Goal: Task Accomplishment & Management: Manage account settings

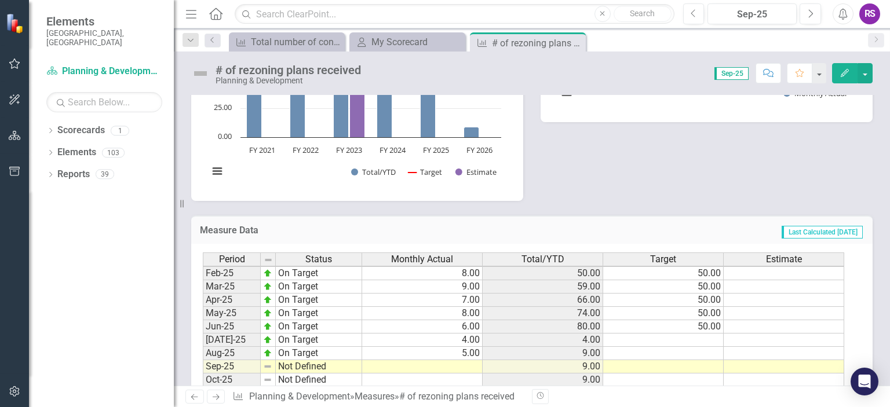
scroll to position [415, 0]
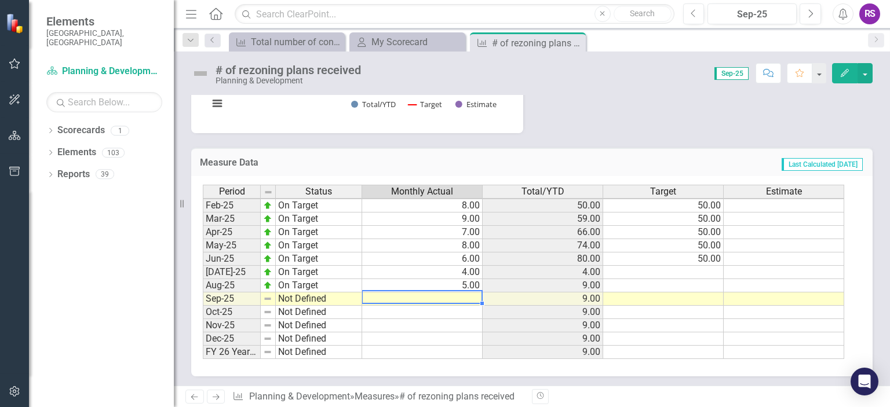
click at [433, 286] on tbody "Feb-24 On Target 4.00 38.00 50.00 Mar-24 On Target 10.00 48.00 50.00 Apr-24 On …" at bounding box center [523, 199] width 641 height 320
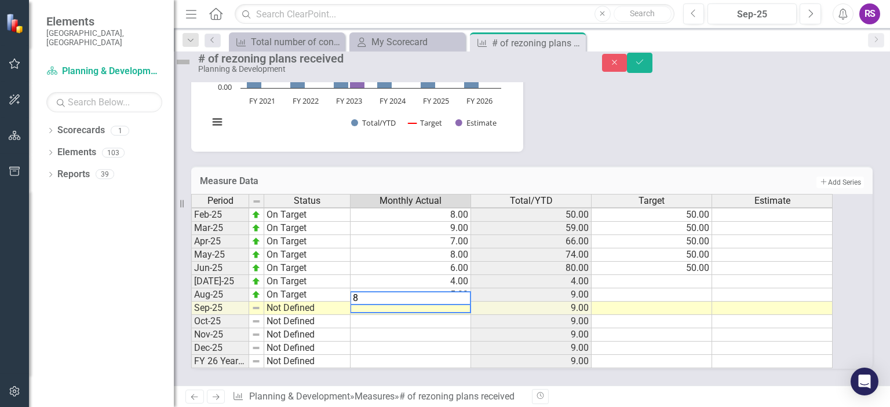
type textarea "8"
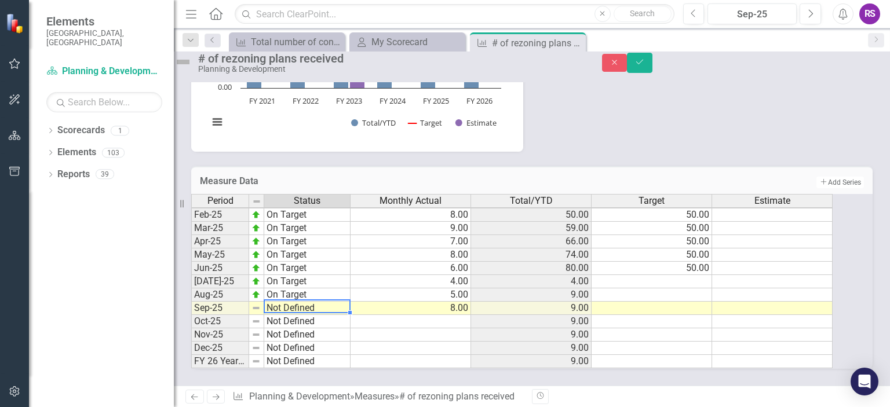
click at [320, 302] on td "Not Defined" at bounding box center [307, 308] width 86 height 13
drag, startPoint x: 320, startPoint y: 294, endPoint x: 319, endPoint y: 283, distance: 11.0
click at [320, 302] on td "Not Defined" at bounding box center [307, 308] width 86 height 13
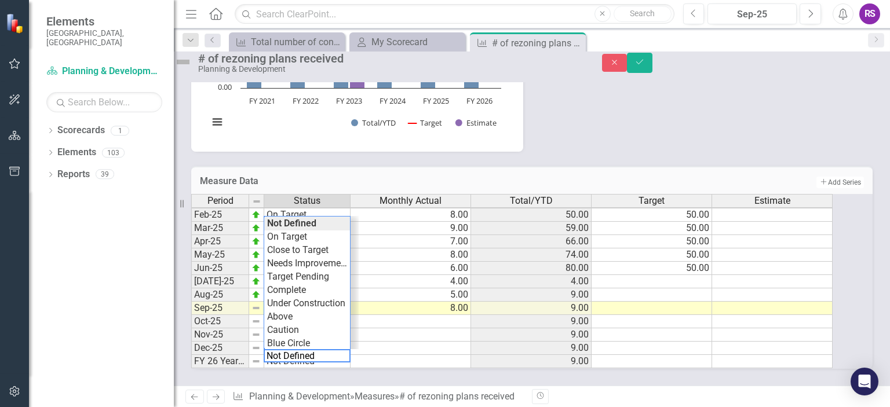
scroll to position [536, 0]
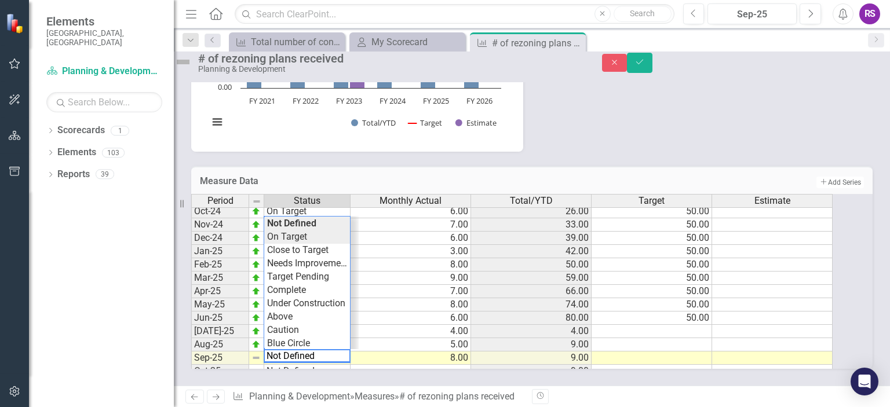
type textarea "On Target"
click at [324, 227] on div "Period Status Monthly Actual Total/YTD Target Estimate Feb-24 On Target 4.00 38…" at bounding box center [515, 281] width 649 height 175
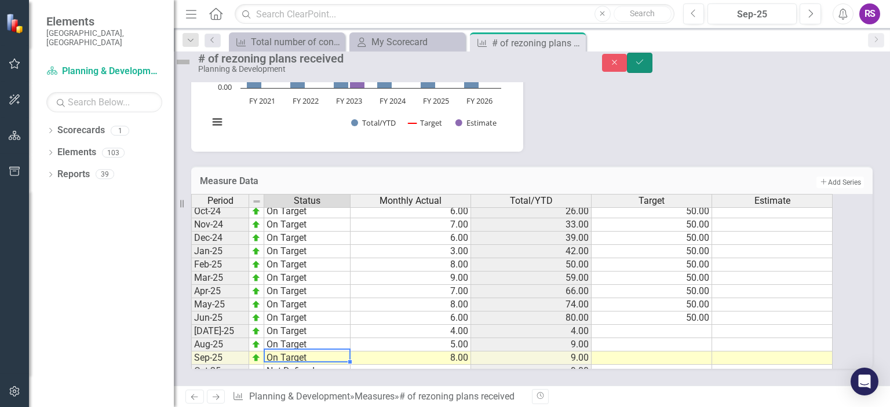
click at [645, 65] on icon "Save" at bounding box center [639, 62] width 10 height 8
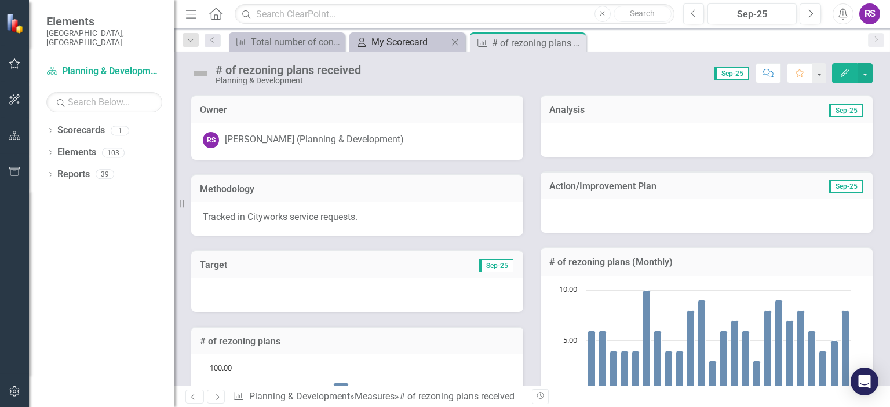
click at [372, 39] on div "My Scorecard" at bounding box center [409, 42] width 76 height 14
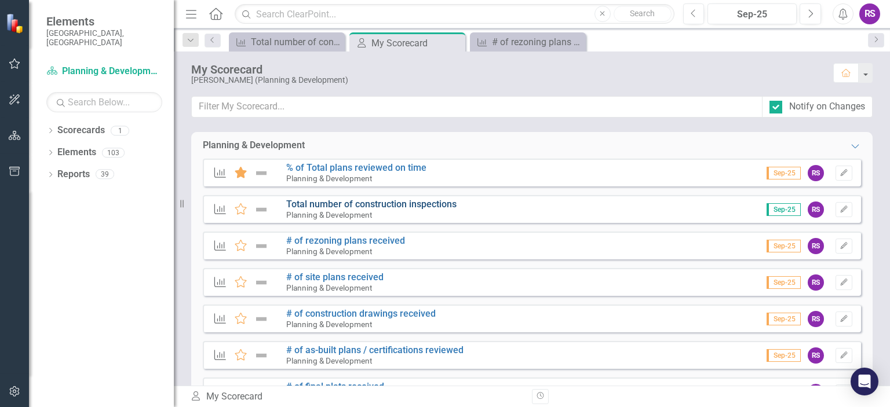
click at [402, 206] on link "Total number of construction inspections" at bounding box center [371, 204] width 170 height 11
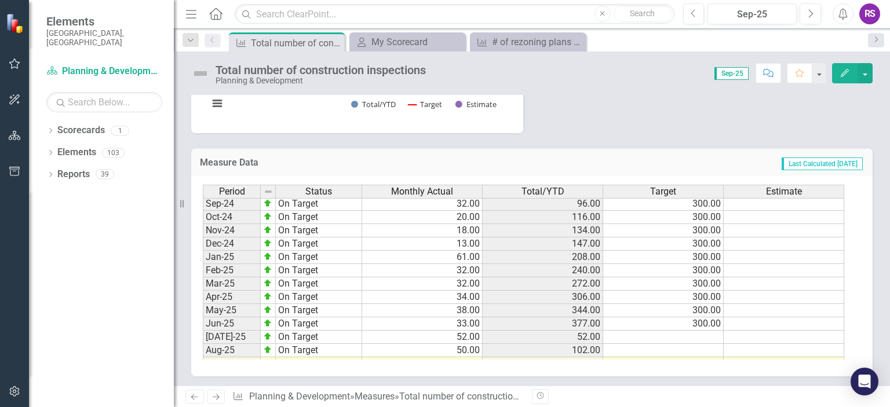
scroll to position [579, 0]
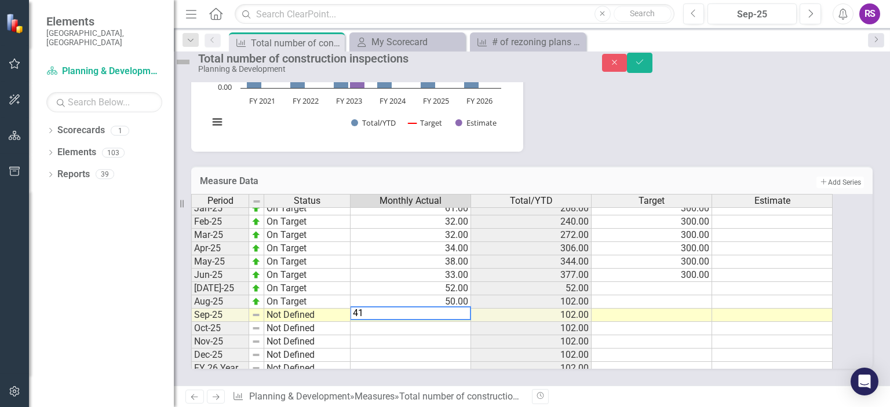
type textarea "41"
click at [345, 309] on td "Not Defined" at bounding box center [307, 315] width 86 height 13
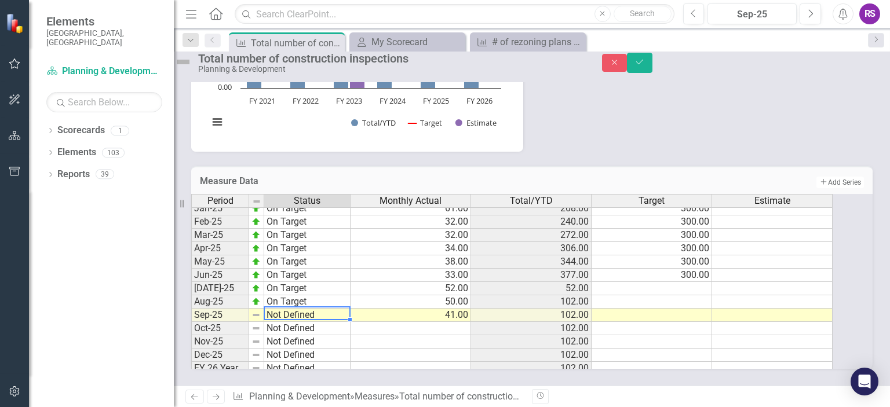
click at [345, 309] on td "Not Defined" at bounding box center [307, 315] width 86 height 13
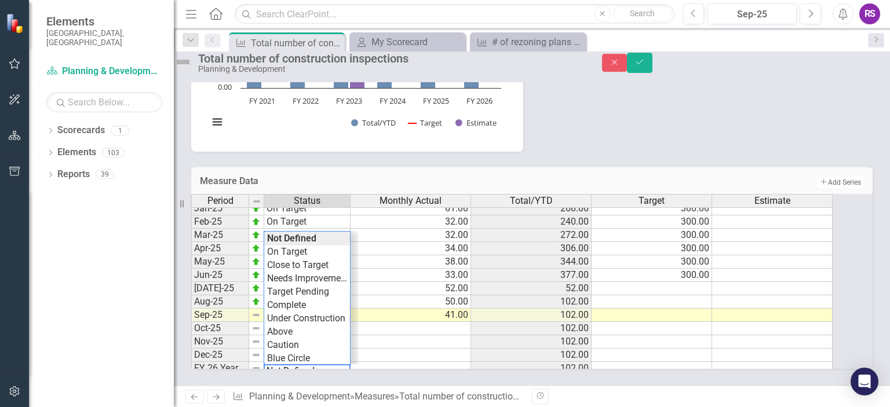
scroll to position [521, 0]
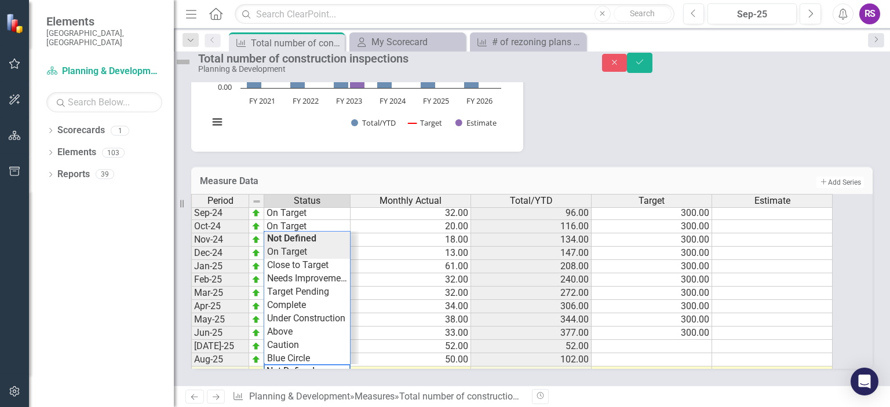
type textarea "On Target"
click at [327, 240] on div "Period Status Monthly Actual Total/YTD Target Estimate Jan-24 On Target 33.00 1…" at bounding box center [515, 281] width 649 height 175
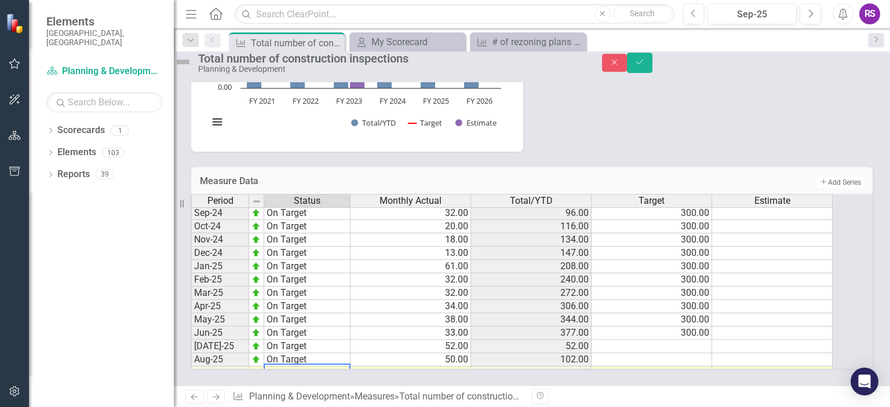
scroll to position [579, 0]
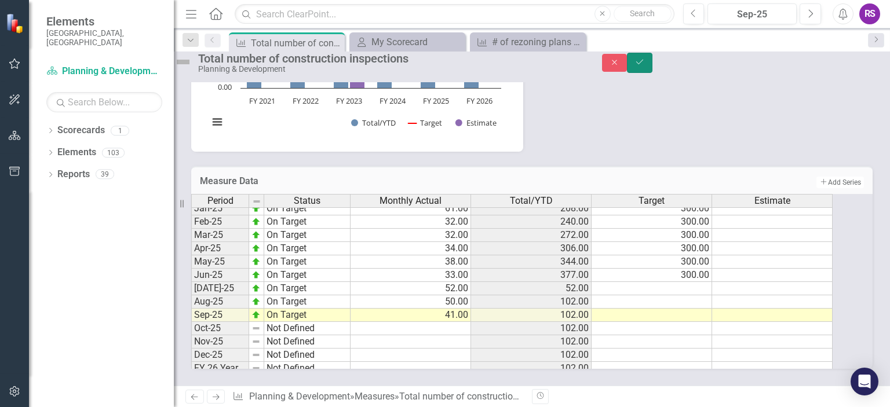
click at [645, 66] on icon "Save" at bounding box center [639, 62] width 10 height 8
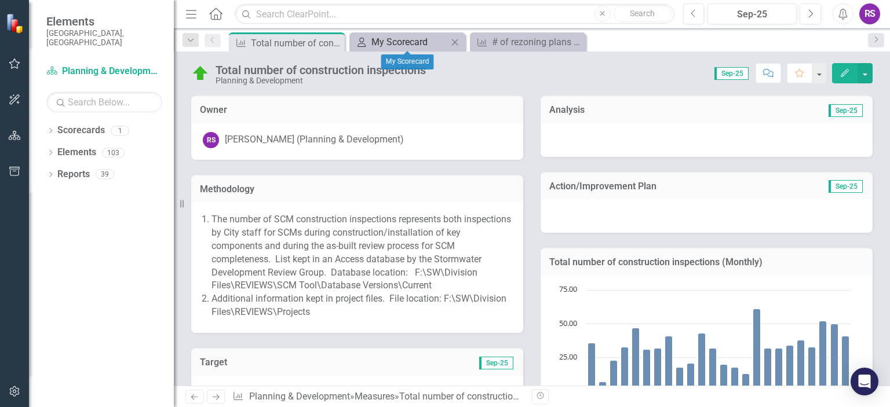
click at [403, 39] on div "My Scorecard" at bounding box center [409, 42] width 76 height 14
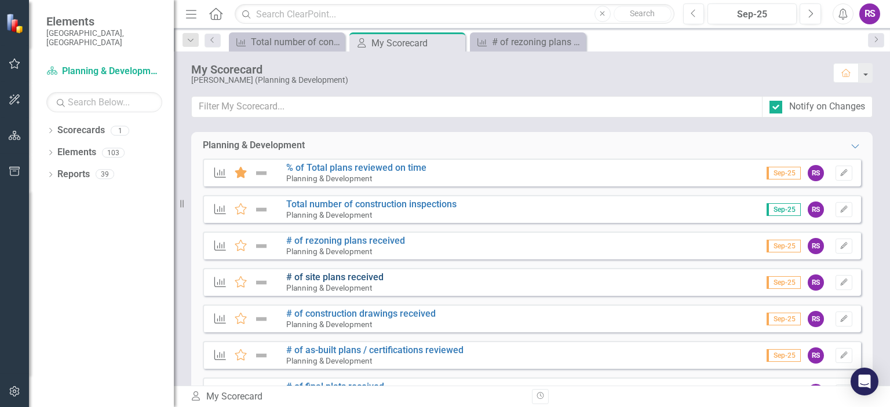
click at [350, 277] on link "# of site plans received" at bounding box center [334, 277] width 97 height 11
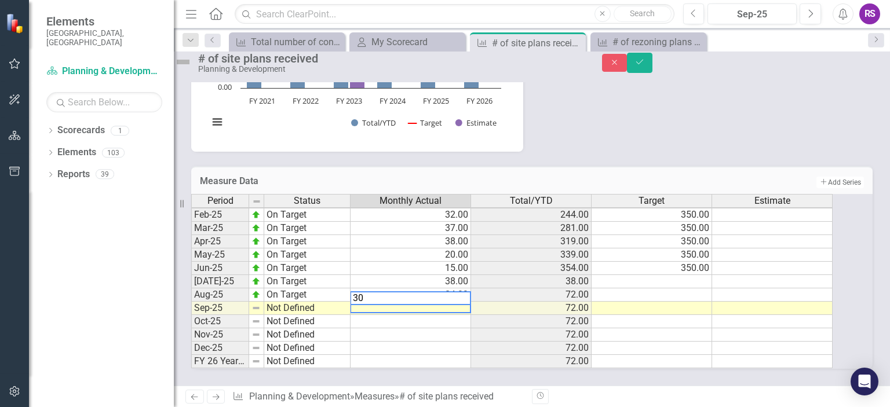
drag, startPoint x: 468, startPoint y: 280, endPoint x: 447, endPoint y: 338, distance: 61.6
type textarea "30"
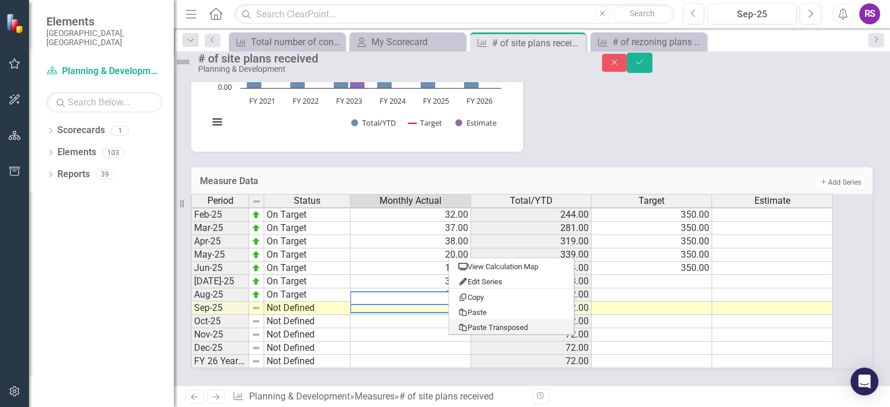
click at [405, 355] on td at bounding box center [410, 361] width 121 height 13
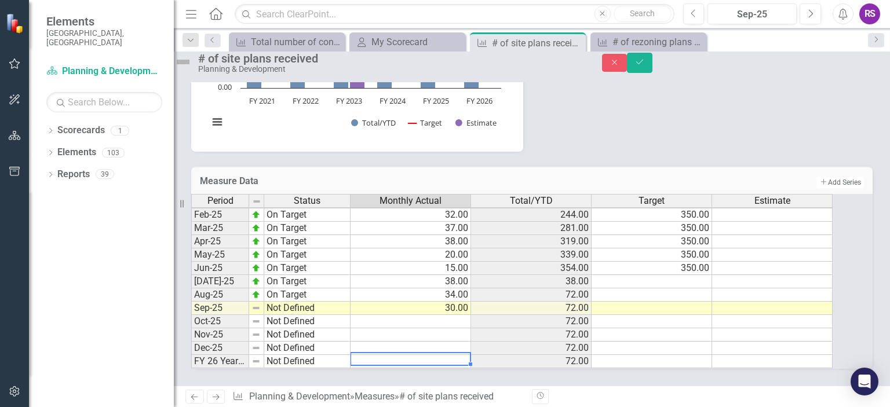
click at [338, 302] on td "Not Defined" at bounding box center [307, 308] width 86 height 13
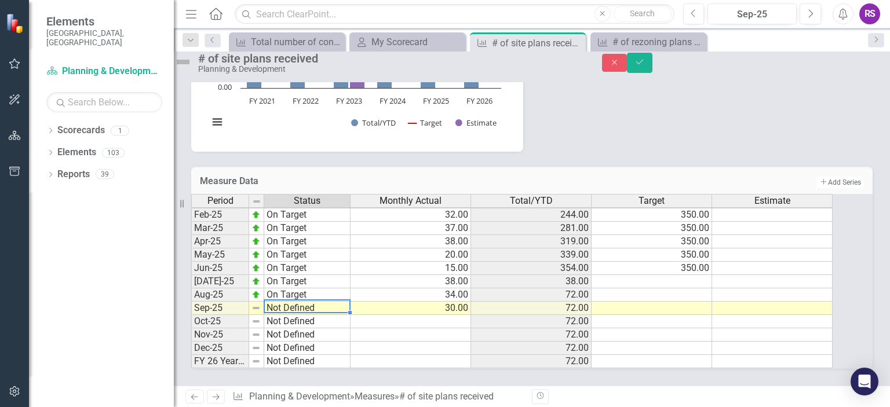
click at [338, 302] on td "Not Defined" at bounding box center [307, 308] width 86 height 13
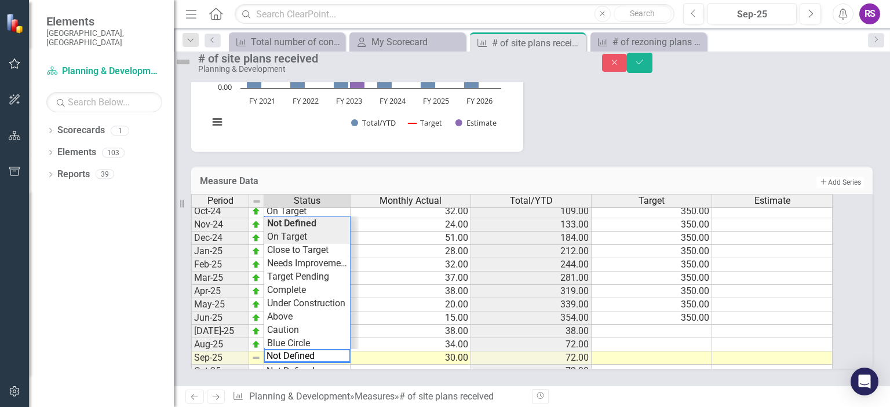
type textarea "On Target"
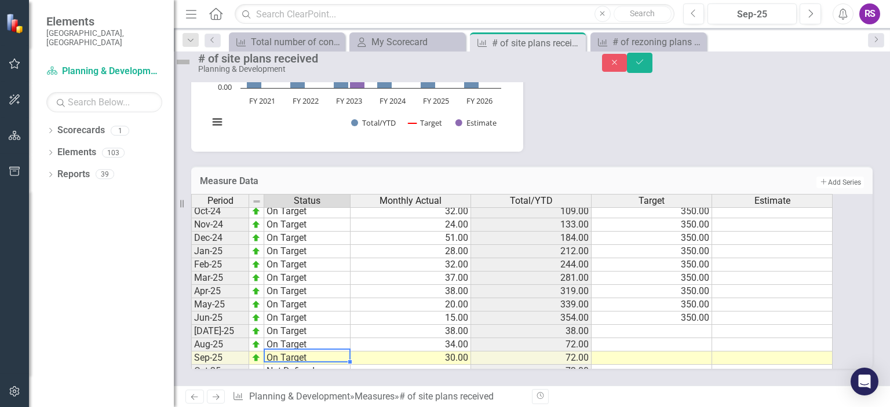
click at [337, 227] on div "Period Status Monthly Actual Total/YTD Target Estimate Nov-23 On Target 26.00 1…" at bounding box center [515, 281] width 649 height 175
click at [645, 66] on icon "Save" at bounding box center [639, 62] width 10 height 8
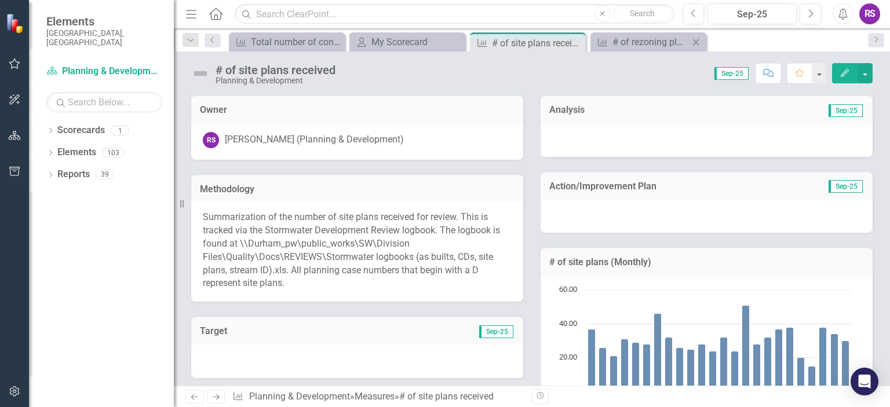
click at [698, 38] on icon "Close" at bounding box center [696, 42] width 12 height 9
click at [579, 41] on icon "Close" at bounding box center [575, 42] width 12 height 9
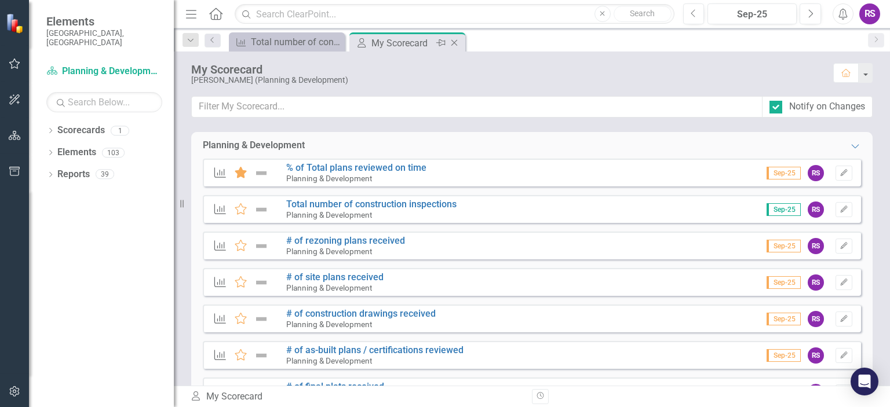
click at [424, 44] on div "My Scorecard" at bounding box center [402, 43] width 62 height 14
click at [319, 311] on link "# of construction drawings received" at bounding box center [360, 313] width 149 height 11
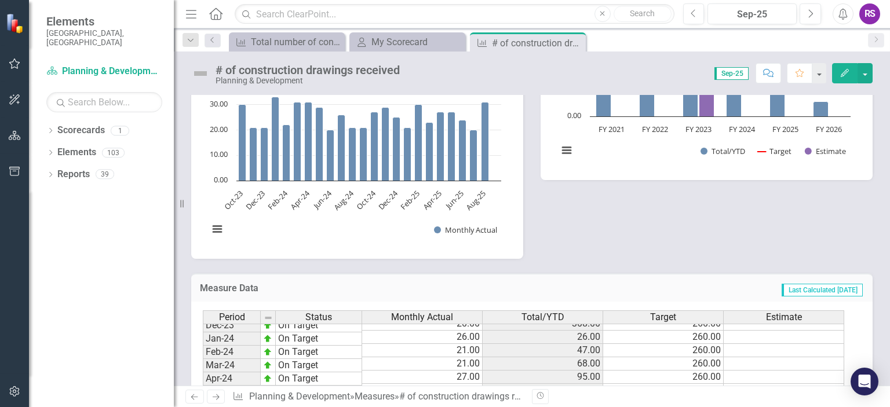
scroll to position [521, 0]
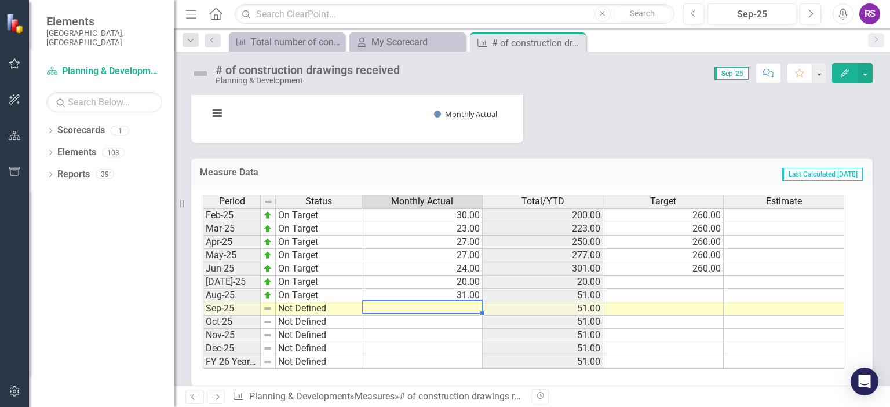
drag, startPoint x: 458, startPoint y: 299, endPoint x: 456, endPoint y: 306, distance: 7.7
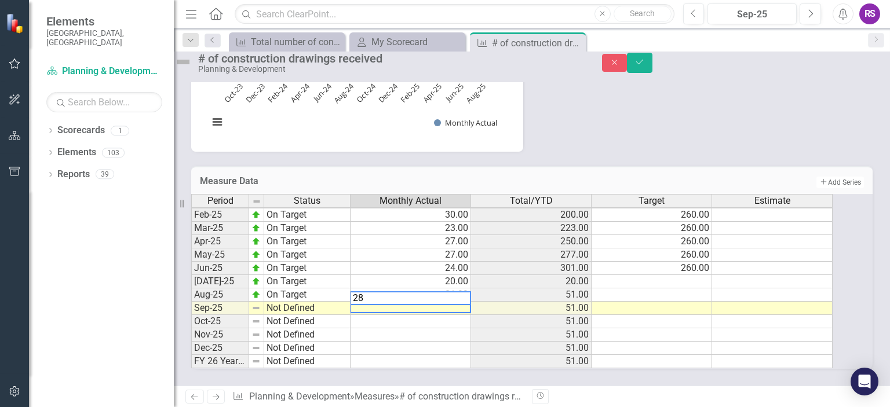
type textarea "28"
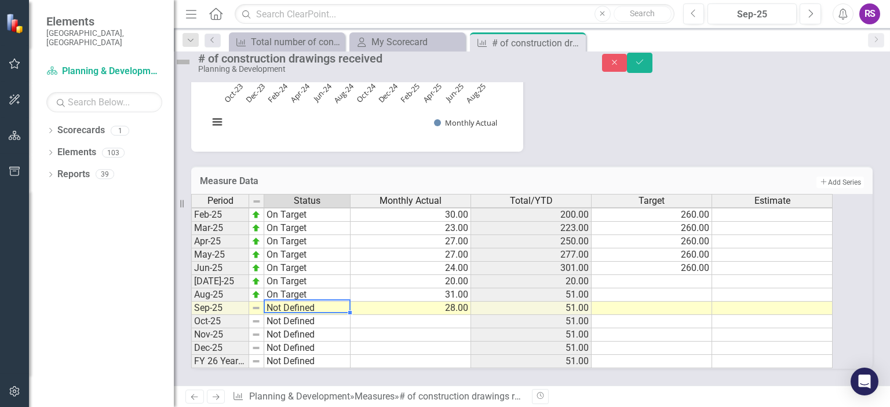
click at [343, 305] on td "Not Defined" at bounding box center [307, 308] width 86 height 13
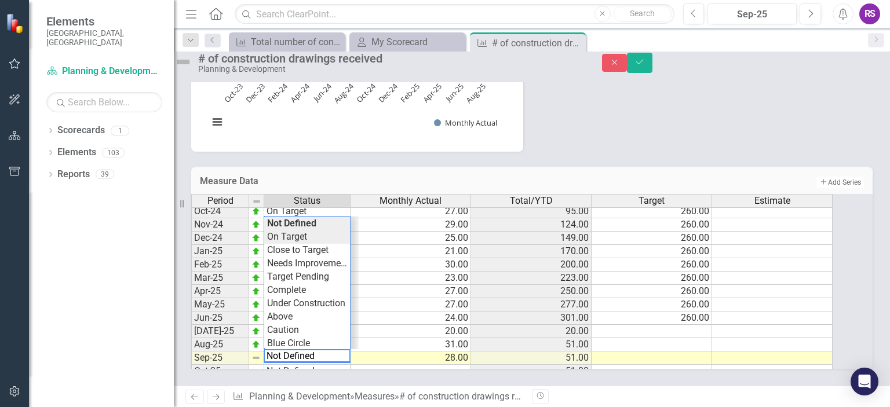
type textarea "On Target"
click at [339, 240] on div "Period Status Monthly Actual Total/YTD Target Estimate Feb-24 On Target 22.00 1…" at bounding box center [515, 281] width 649 height 175
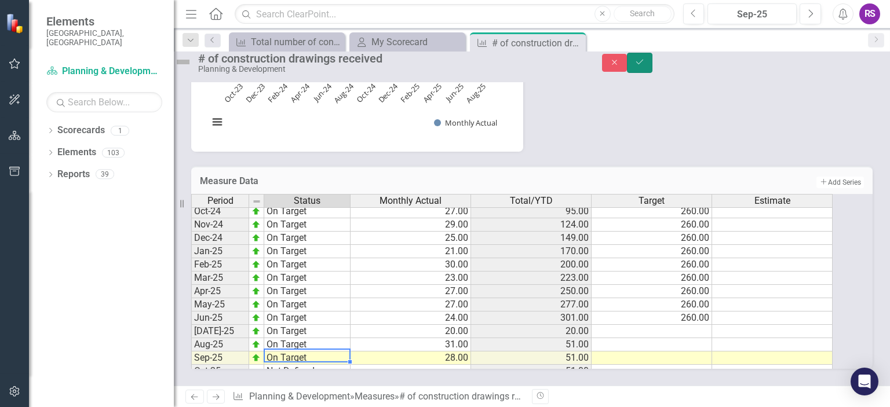
click at [645, 66] on icon "Save" at bounding box center [639, 62] width 10 height 8
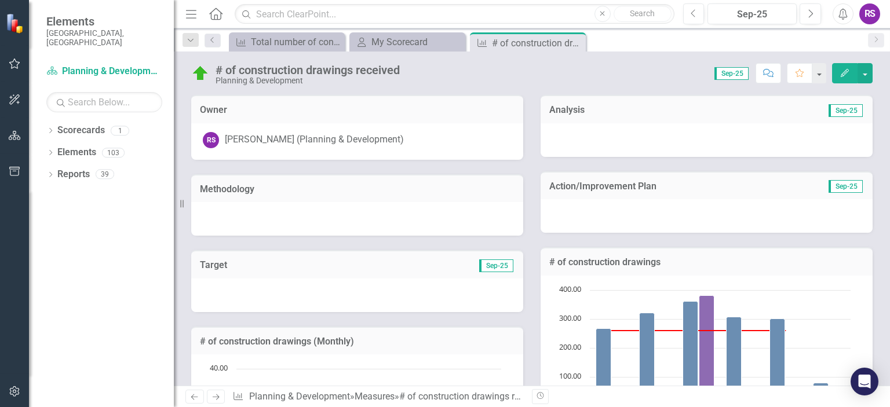
drag, startPoint x: 575, startPoint y: 43, endPoint x: 547, endPoint y: 49, distance: 29.1
click at [0, 0] on icon "Close" at bounding box center [0, 0] width 0 height 0
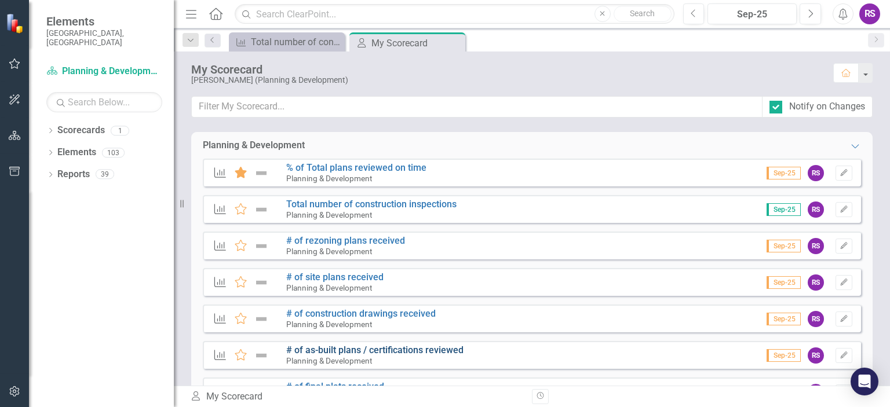
click at [364, 345] on link "# of as-built plans / certifications reviewed" at bounding box center [374, 350] width 177 height 11
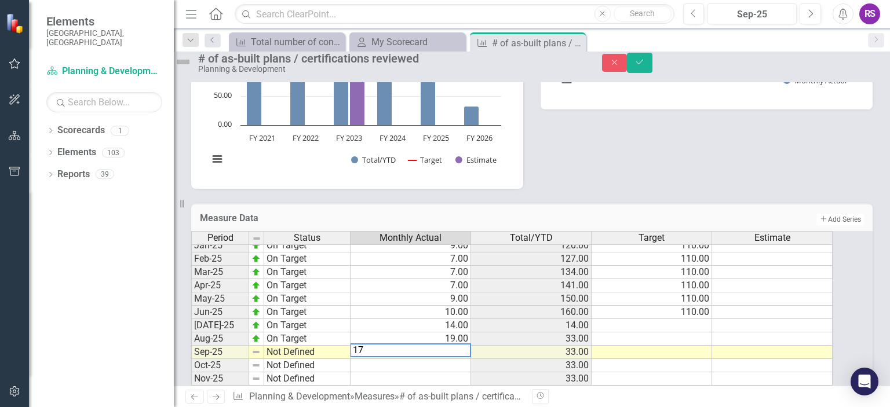
type textarea "17"
click at [326, 359] on td "Not Defined" at bounding box center [307, 352] width 86 height 13
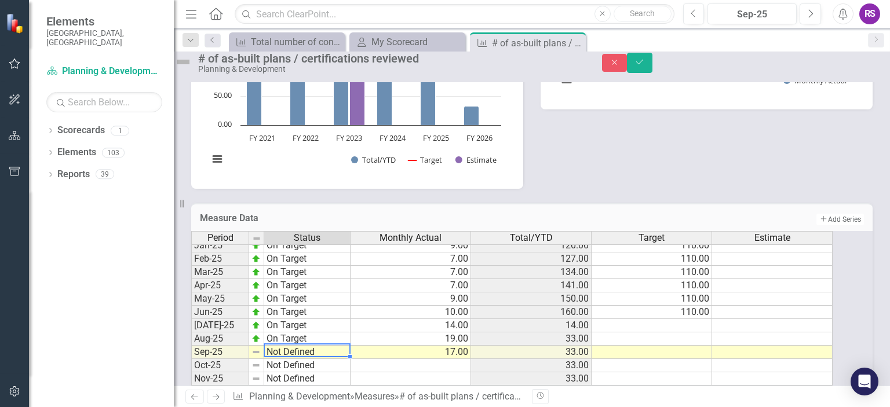
click at [326, 359] on td "Not Defined" at bounding box center [307, 352] width 86 height 13
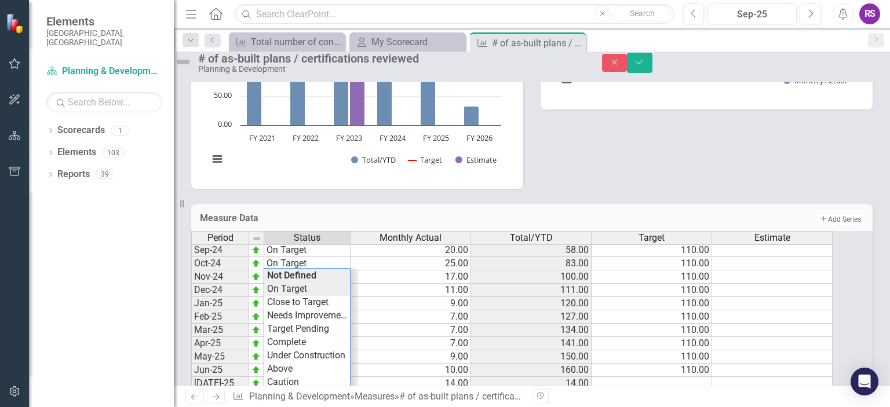
type textarea "On Target"
click at [316, 310] on div "Period Status Monthly Actual Total/YTD Target Estimate Jan-24 On Target 4.00 97…" at bounding box center [515, 318] width 649 height 175
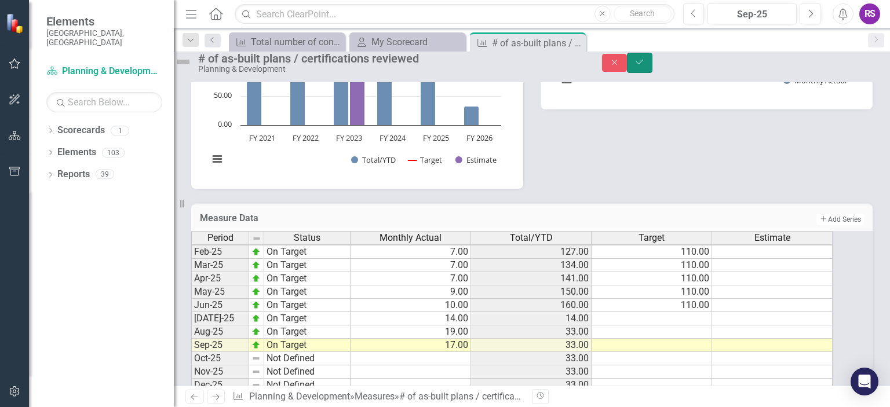
click at [645, 66] on icon "Save" at bounding box center [639, 62] width 10 height 8
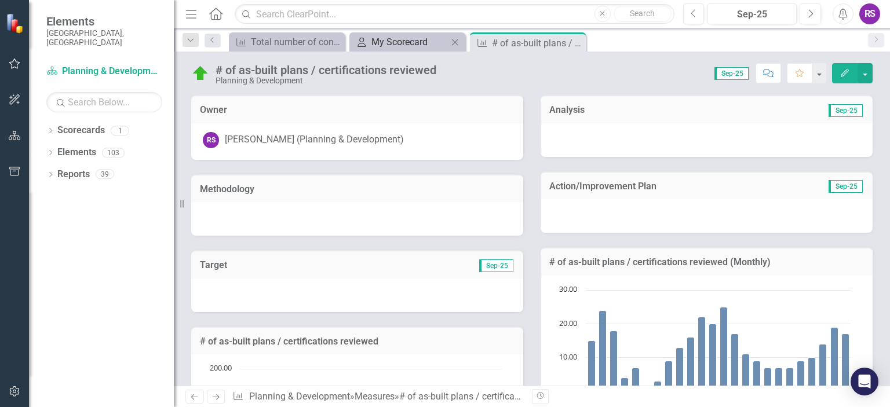
click at [419, 41] on div "My Scorecard" at bounding box center [409, 42] width 76 height 14
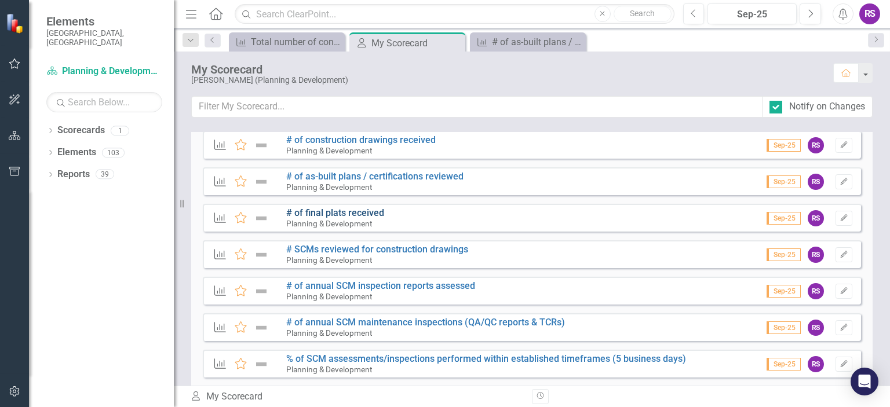
click at [321, 214] on link "# of final plats received" at bounding box center [335, 212] width 98 height 11
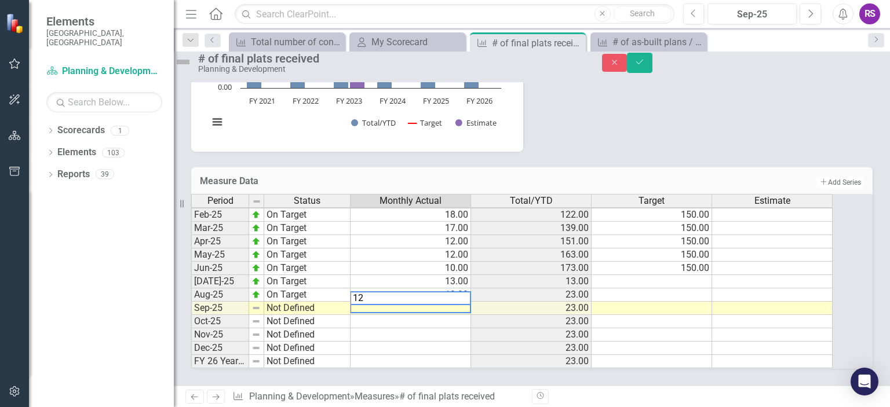
type textarea "12"
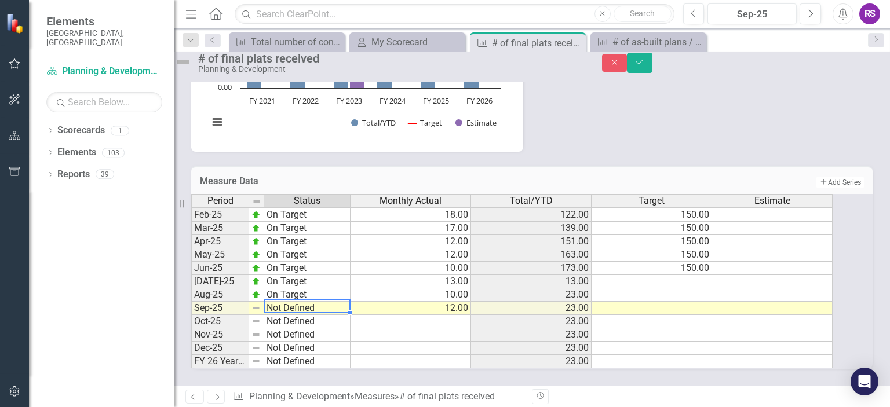
click at [341, 302] on td "Not Defined" at bounding box center [307, 308] width 86 height 13
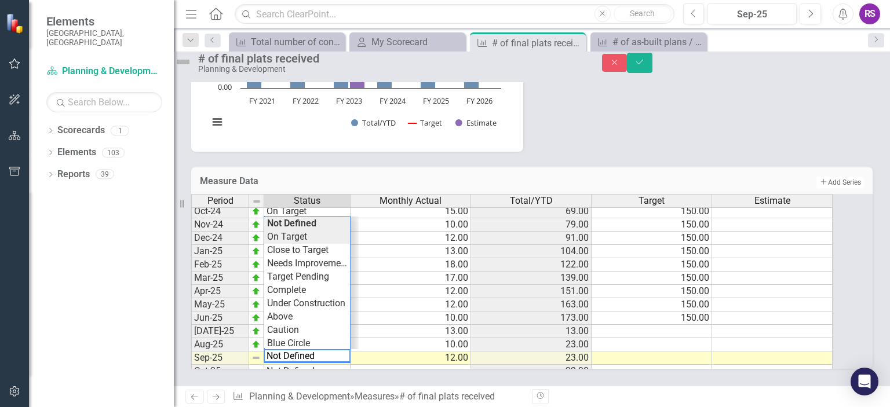
type textarea "On Target"
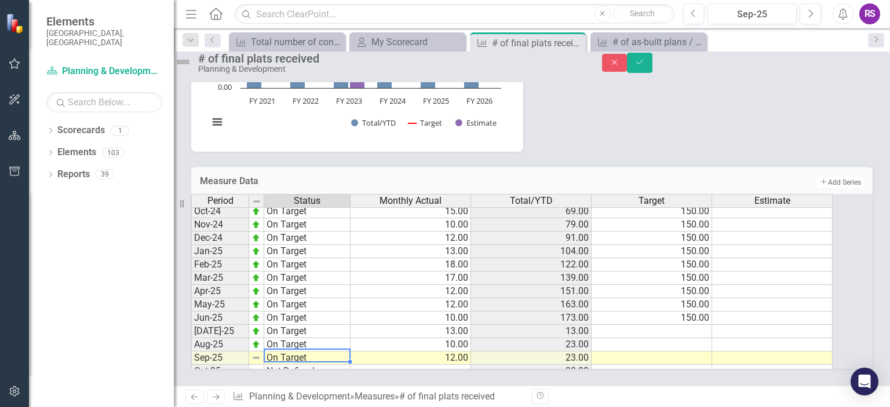
click at [337, 229] on div "Period Status Monthly Actual Total/YTD Target Estimate Nov-23 On Target 11.00 6…" at bounding box center [515, 281] width 649 height 175
click at [643, 64] on icon "submit" at bounding box center [639, 62] width 7 height 5
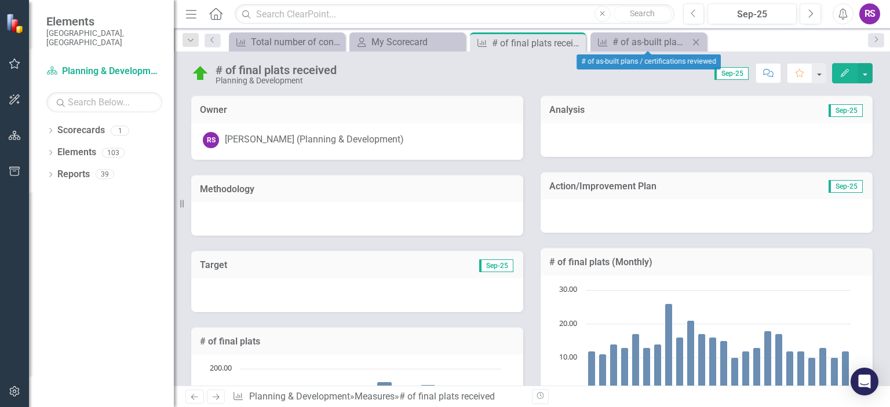
click at [700, 41] on icon "Close" at bounding box center [696, 42] width 12 height 9
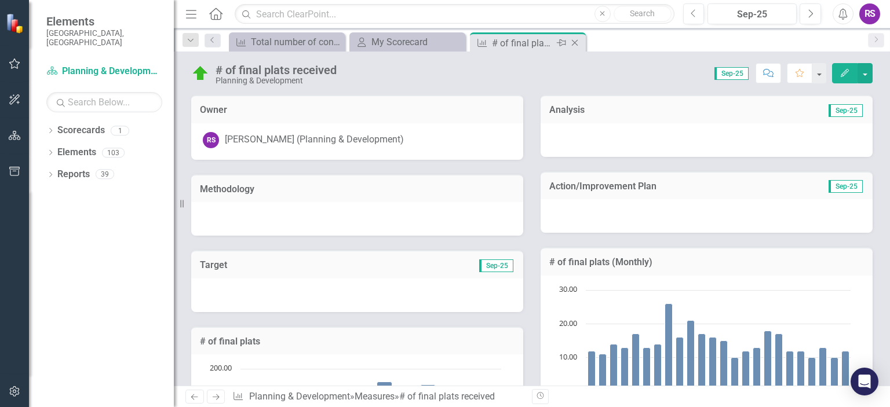
click at [575, 43] on icon "Close" at bounding box center [575, 42] width 12 height 9
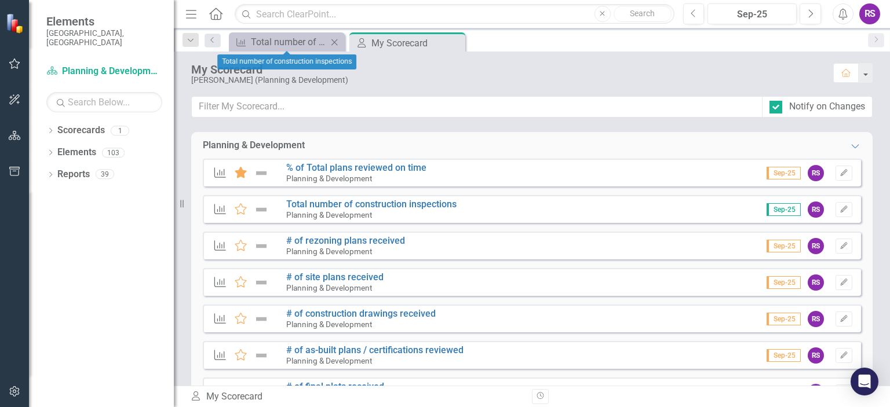
click at [333, 42] on icon "Close" at bounding box center [334, 42] width 12 height 9
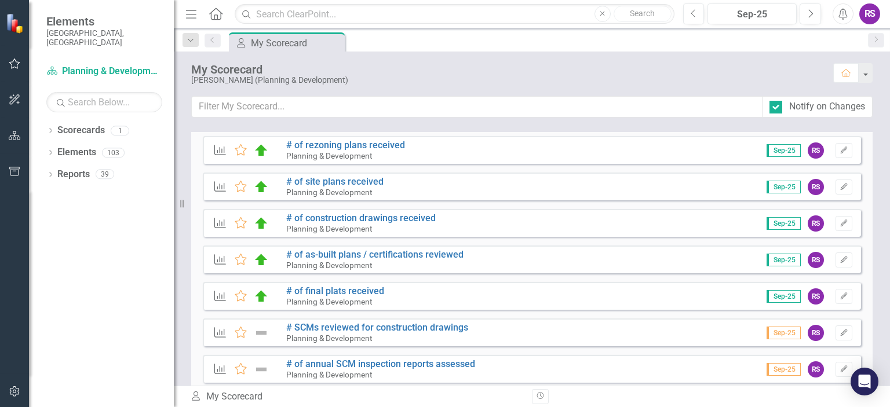
scroll to position [116, 0]
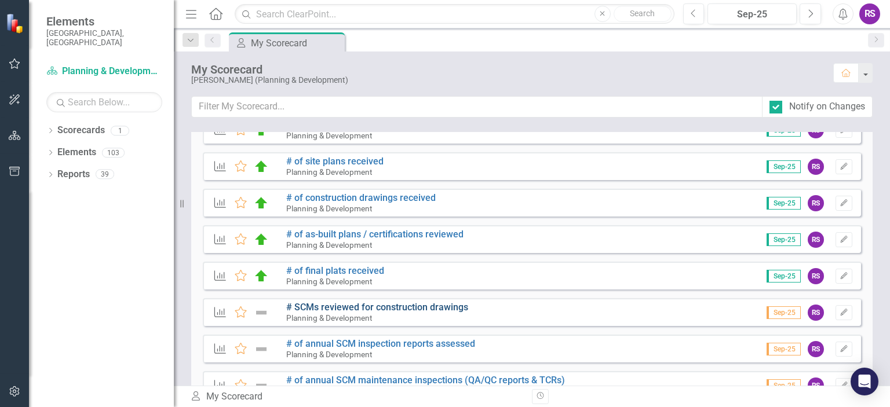
click at [383, 310] on link "# SCMs reviewed for construction drawings" at bounding box center [377, 307] width 182 height 11
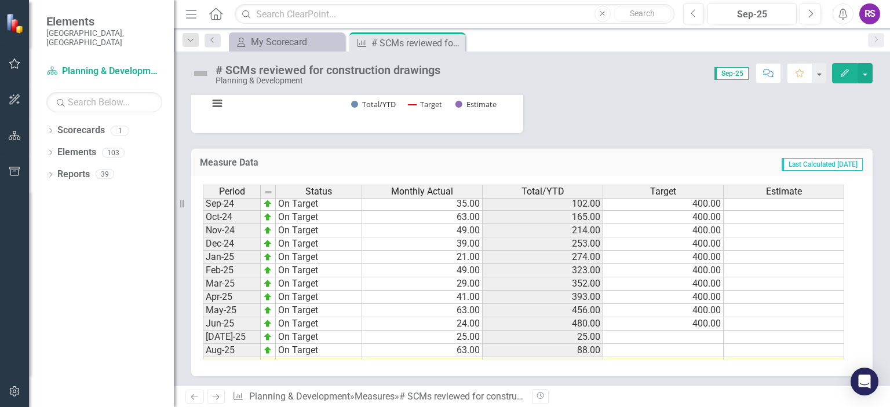
scroll to position [586, 0]
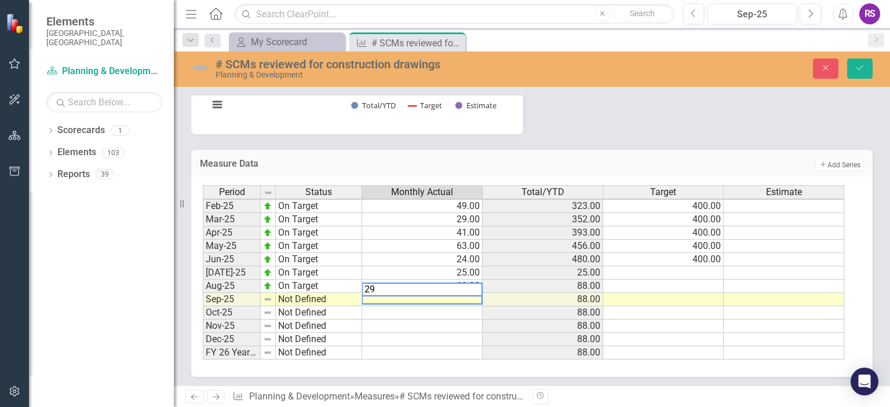
type textarea "29"
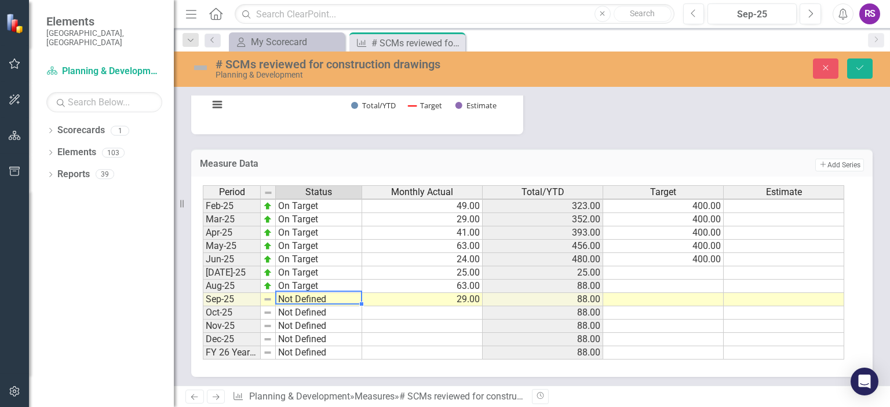
click at [327, 294] on td "Not Defined" at bounding box center [319, 299] width 86 height 13
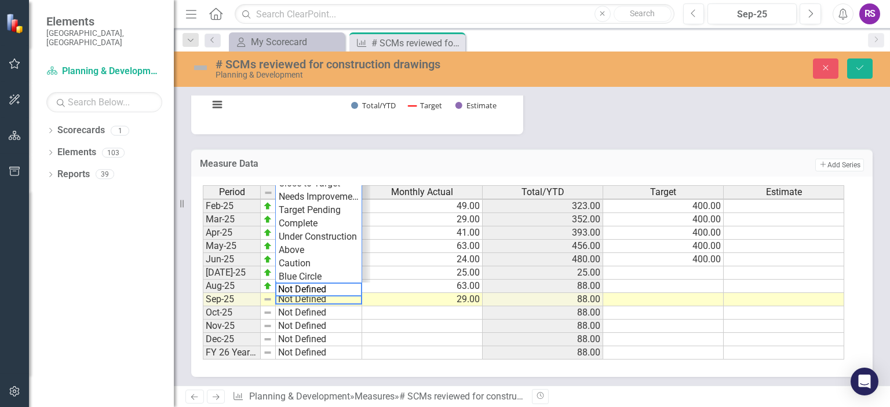
scroll to position [536, 0]
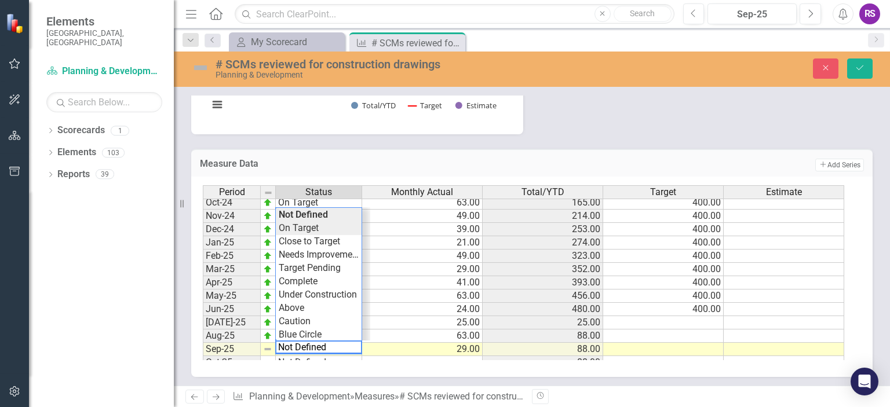
type textarea "On Target"
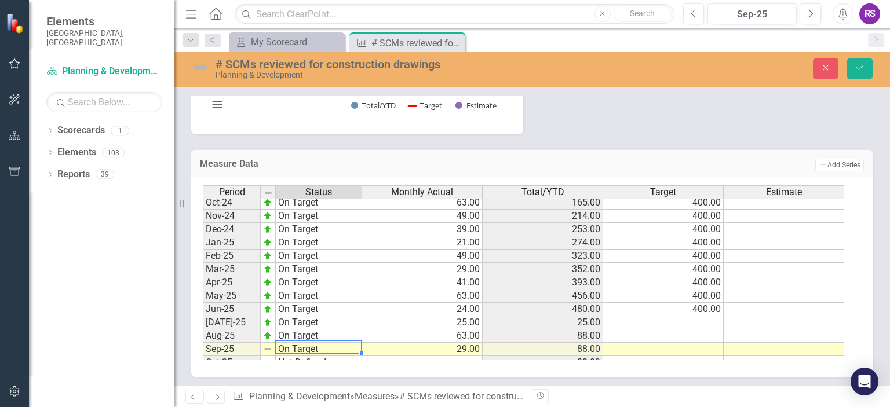
click at [338, 226] on div "Period Status Monthly Actual Total/YTD Target Estimate Nov-23 On Target 21.00 1…" at bounding box center [527, 272] width 649 height 175
click at [859, 71] on icon "Save" at bounding box center [860, 68] width 10 height 8
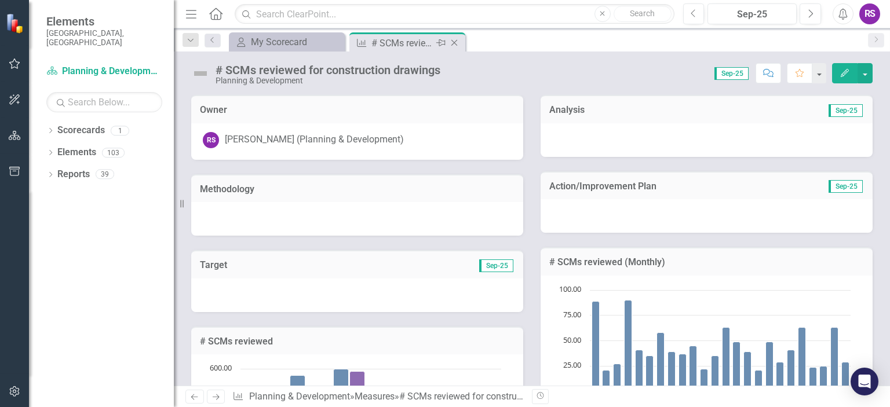
click at [457, 43] on icon "Close" at bounding box center [454, 42] width 12 height 9
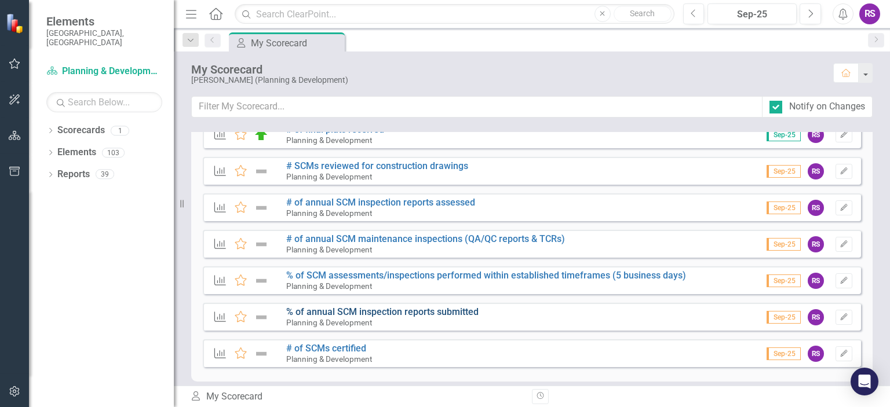
scroll to position [266, 0]
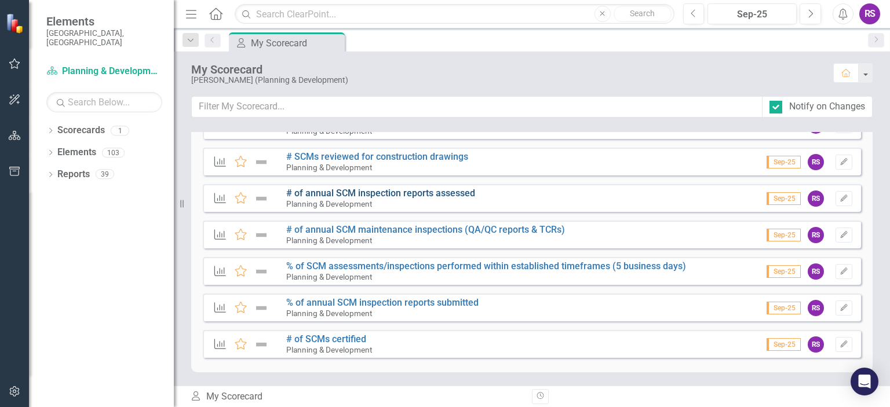
click at [368, 192] on link "# of annual SCM inspection reports assessed" at bounding box center [380, 193] width 189 height 11
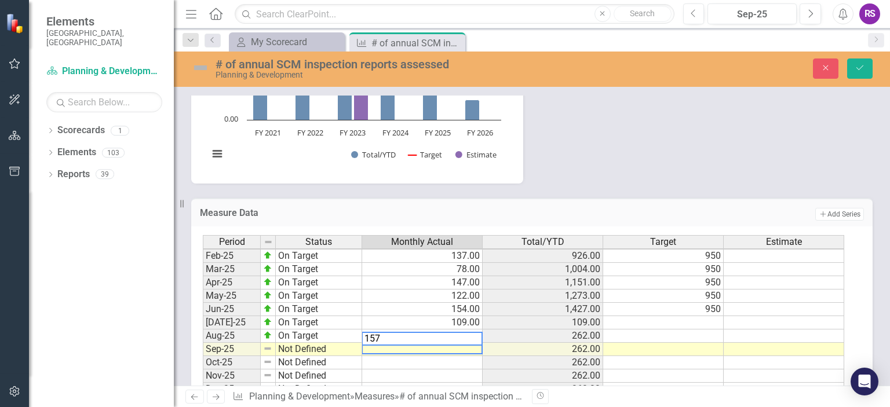
scroll to position [521, 0]
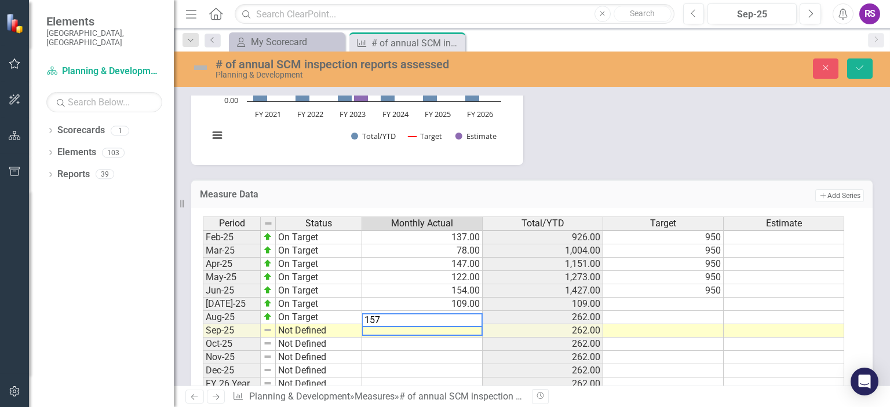
type textarea "157"
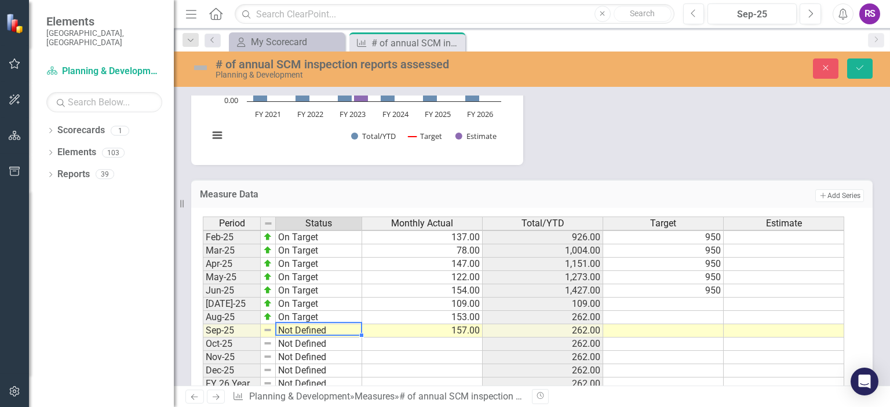
click at [329, 327] on td "Not Defined" at bounding box center [319, 330] width 86 height 13
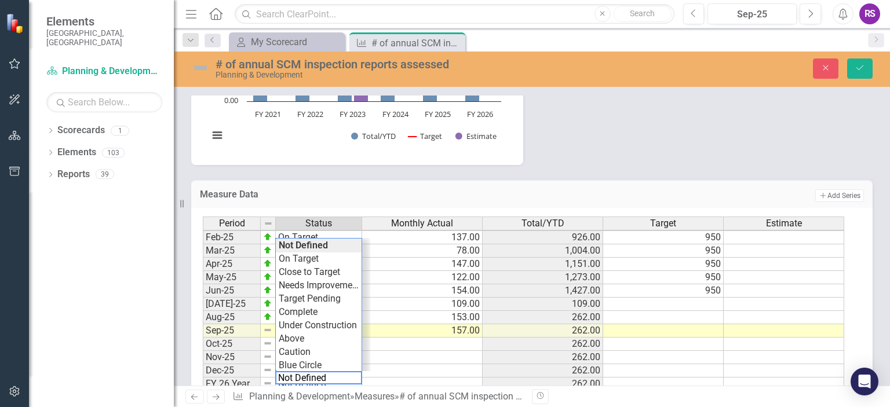
scroll to position [536, 0]
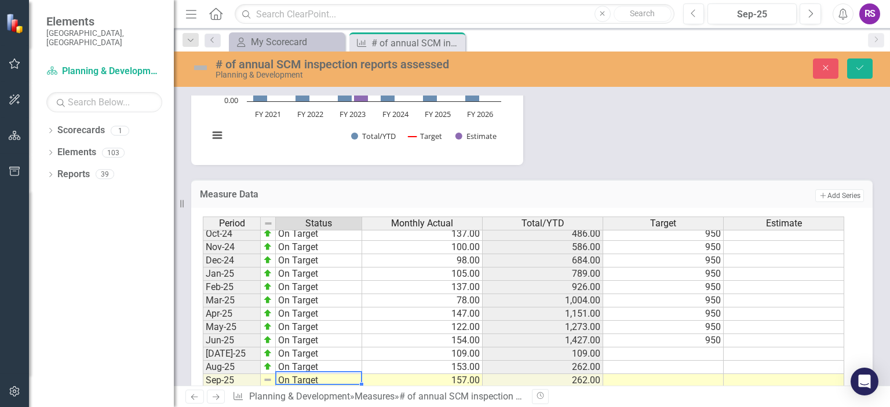
click at [327, 257] on div "Period Status Monthly Actual Total/YTD Target Estimate Nov-23 On Target 117.00 …" at bounding box center [527, 304] width 649 height 175
click at [865, 64] on button "Save" at bounding box center [859, 69] width 25 height 20
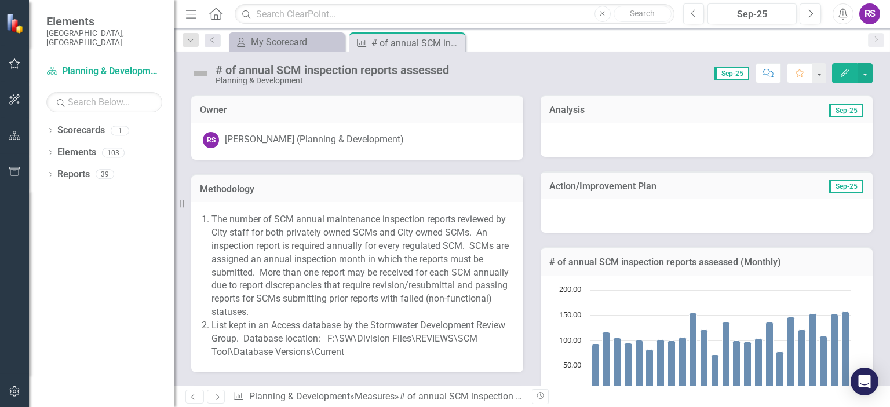
click at [0, 0] on icon "Close" at bounding box center [0, 0] width 0 height 0
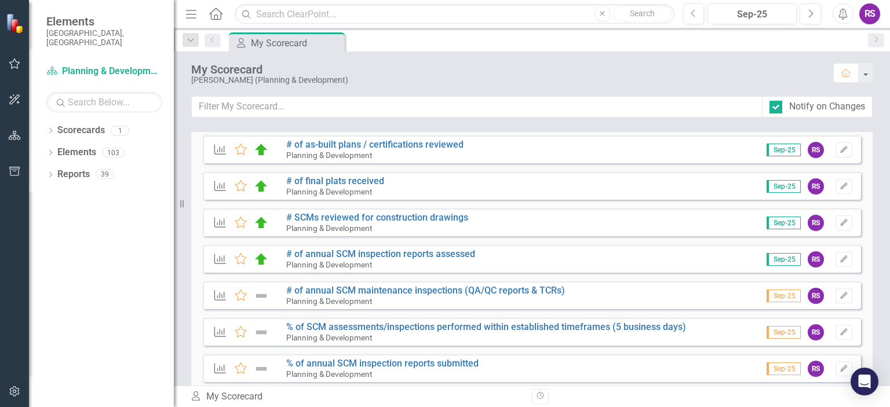
scroll to position [232, 0]
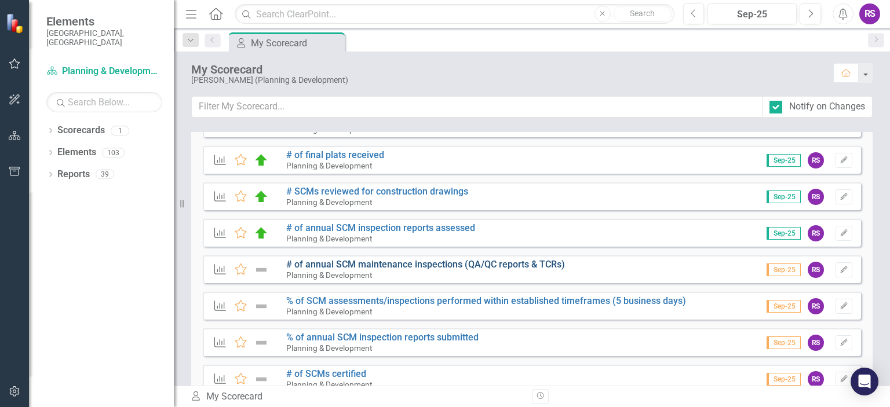
click at [407, 264] on link "# of annual SCM maintenance inspections (QA/QC reports & TCRs)" at bounding box center [425, 264] width 279 height 11
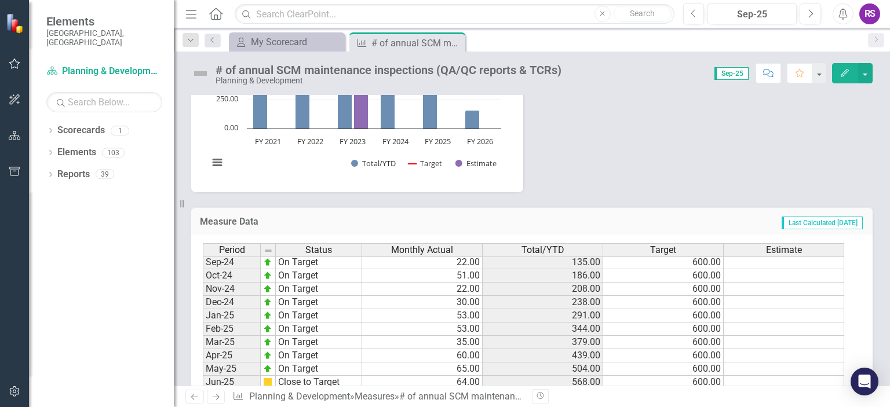
scroll to position [586, 0]
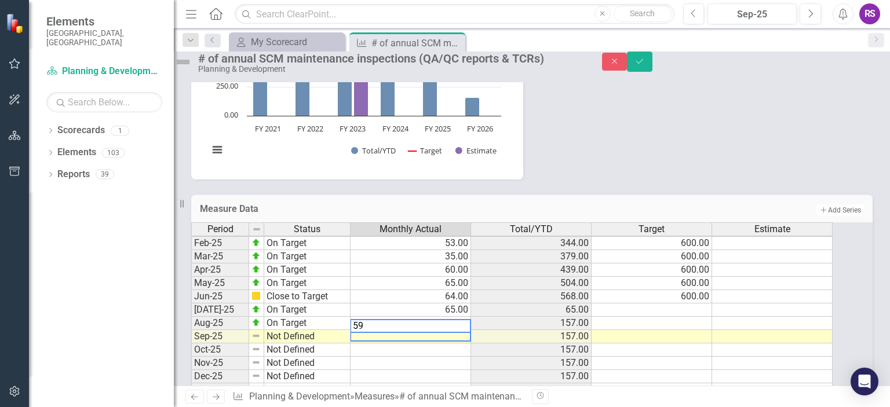
type textarea "59"
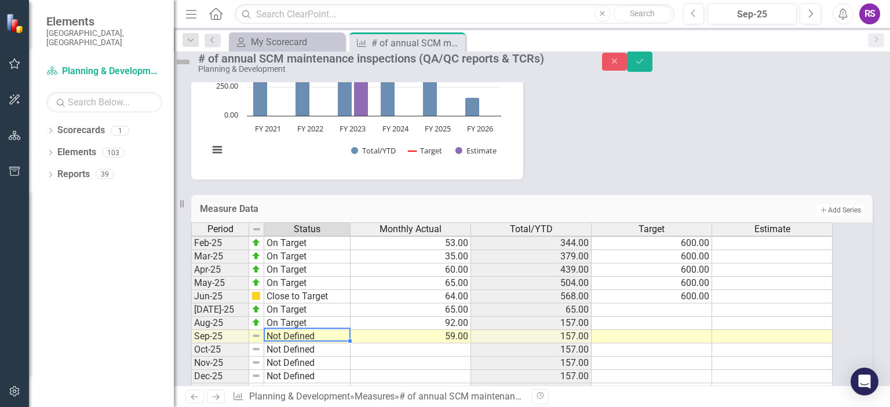
click at [331, 344] on td "Not Defined" at bounding box center [307, 336] width 86 height 13
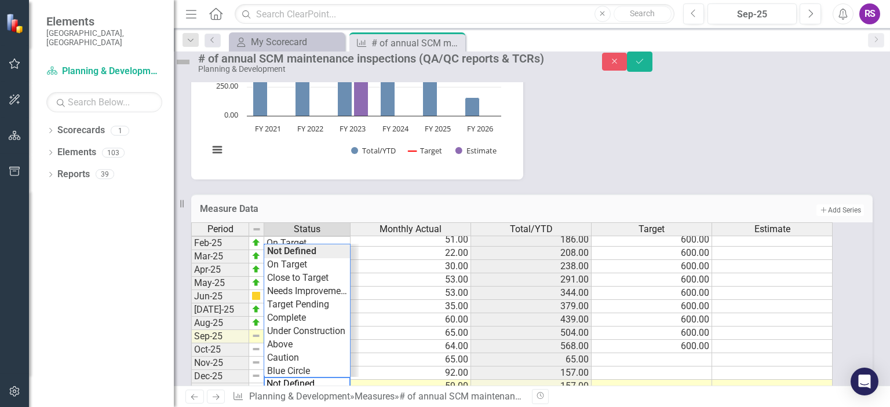
scroll to position [536, 0]
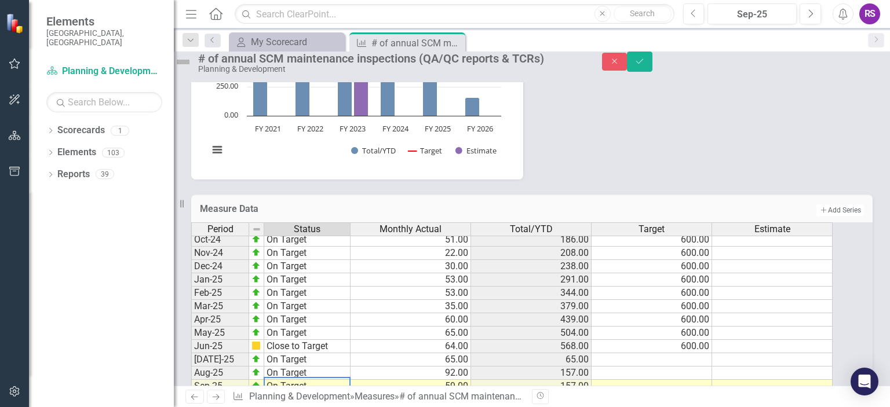
click at [324, 283] on div "Period Status Monthly Actual Total/YTD Target Estimate Nov-23 On Target 77.00 3…" at bounding box center [515, 309] width 649 height 175
drag, startPoint x: 856, startPoint y: 67, endPoint x: 846, endPoint y: 62, distance: 11.1
click at [645, 65] on icon "Save" at bounding box center [639, 61] width 10 height 8
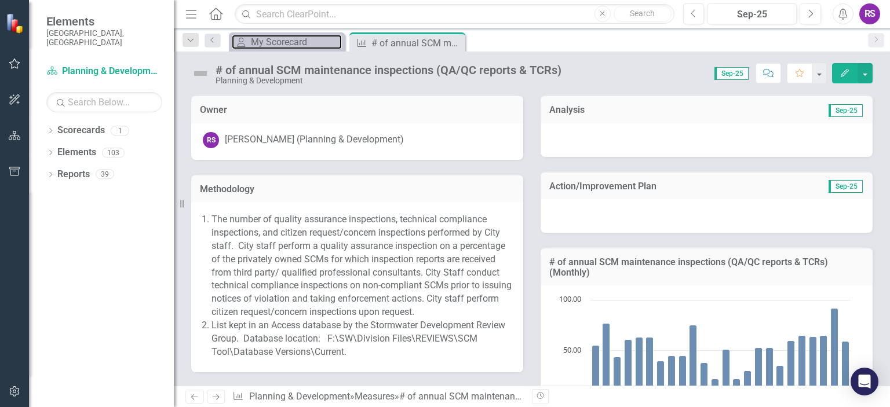
click at [308, 36] on div "My Scorecard" at bounding box center [296, 42] width 91 height 14
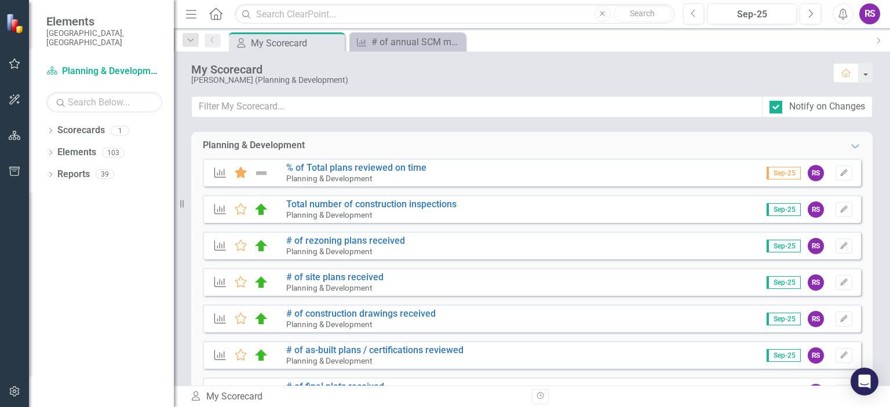
scroll to position [266, 0]
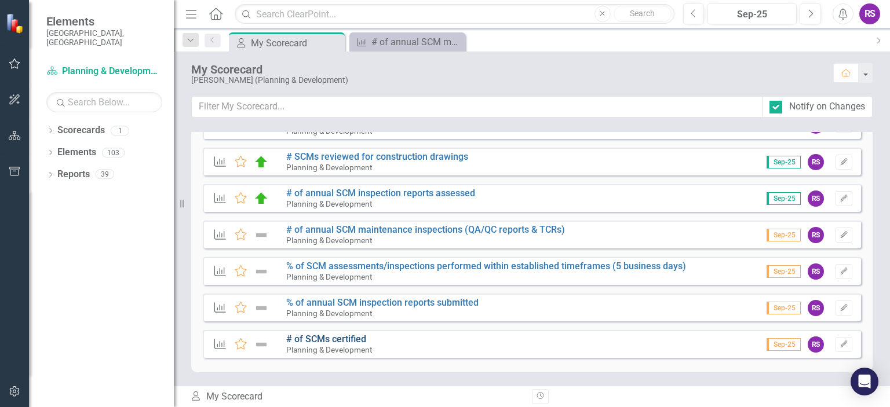
click at [334, 338] on link "# of SCMs certified" at bounding box center [326, 339] width 80 height 11
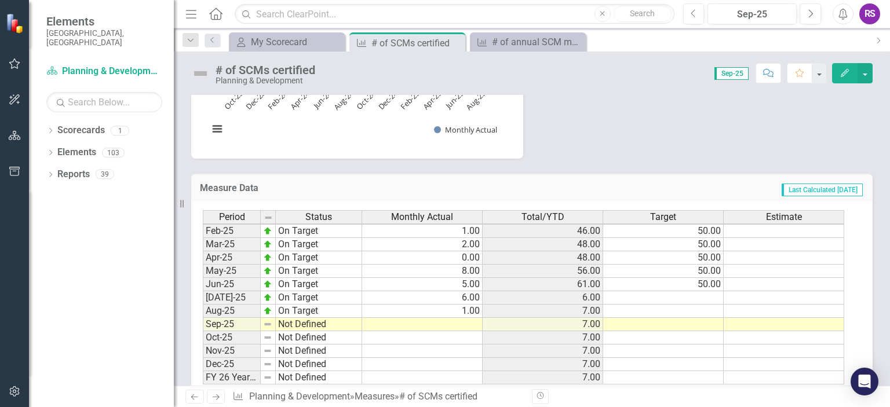
scroll to position [406, 0]
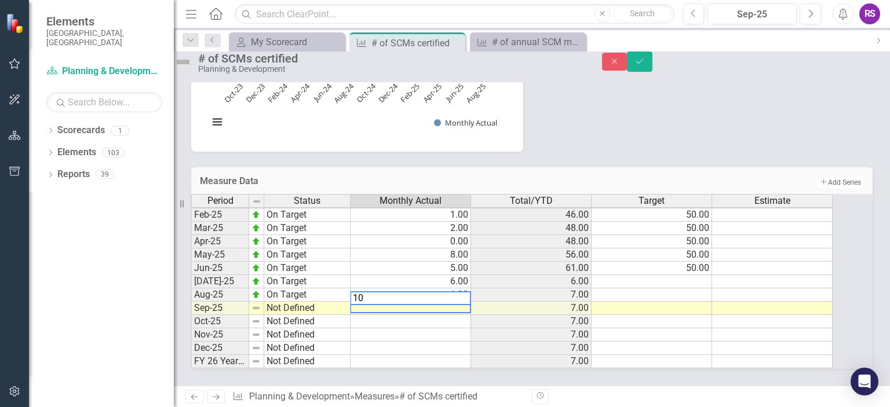
type textarea "10"
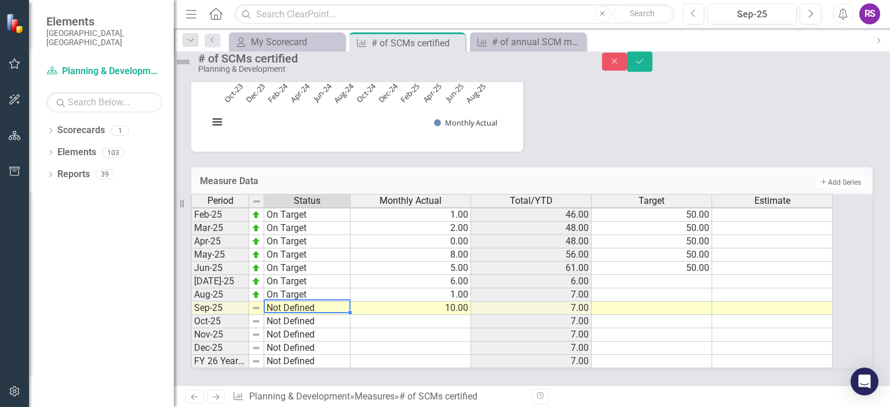
click at [344, 304] on td "Not Defined" at bounding box center [307, 308] width 86 height 13
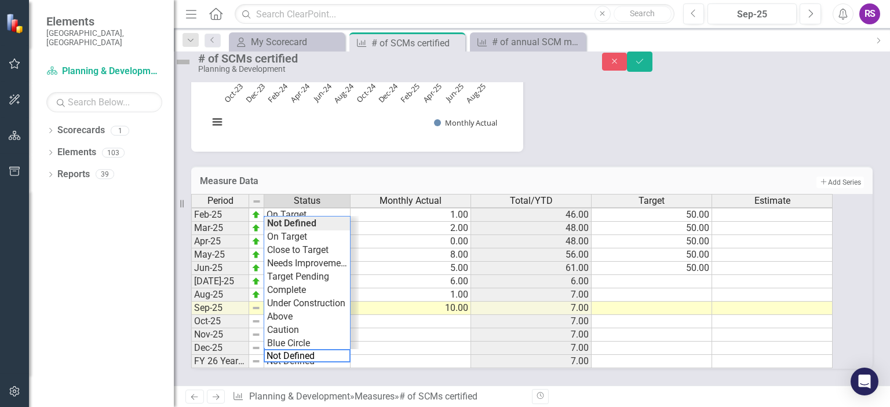
scroll to position [536, 0]
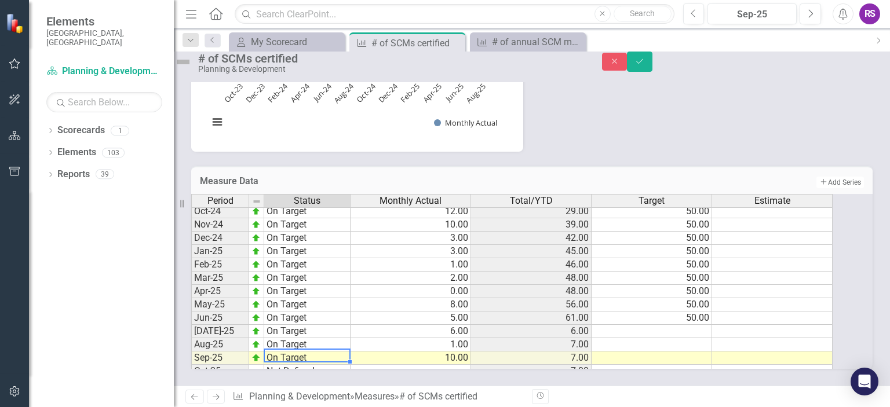
click at [338, 239] on div "Period Status Monthly Actual Total/YTD Target Estimate Nov-23 On Target 12.00 2…" at bounding box center [515, 281] width 649 height 175
click at [645, 65] on icon "Save" at bounding box center [639, 61] width 10 height 8
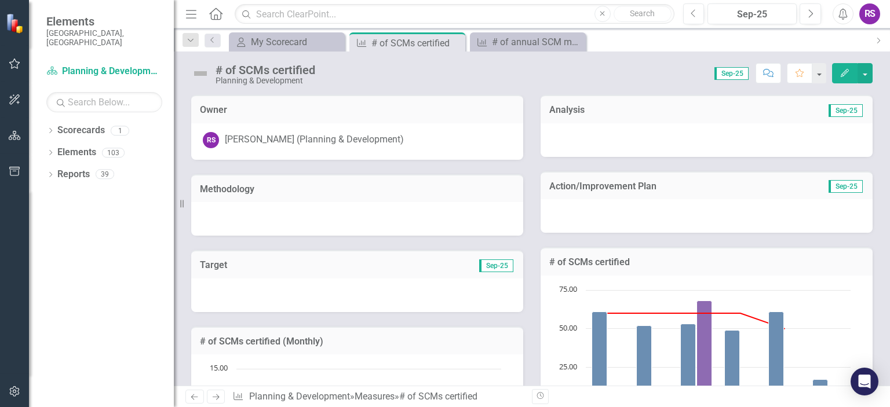
drag, startPoint x: 576, startPoint y: 39, endPoint x: 475, endPoint y: 53, distance: 101.8
click at [0, 0] on icon "Close" at bounding box center [0, 0] width 0 height 0
click at [454, 46] on icon "Close" at bounding box center [454, 42] width 12 height 9
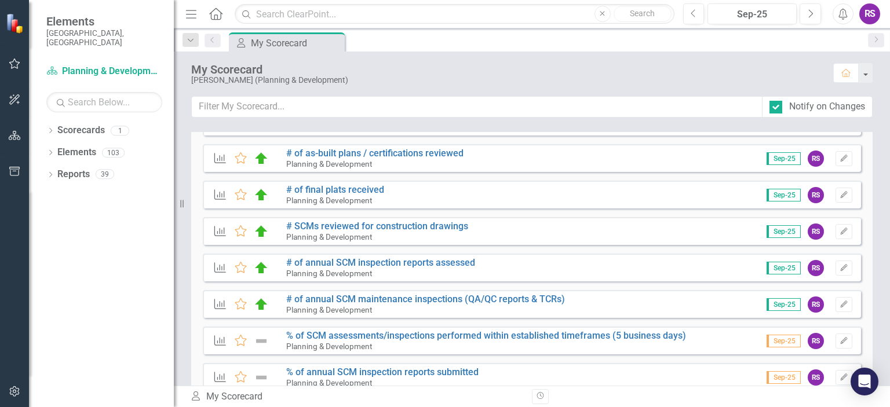
scroll to position [266, 0]
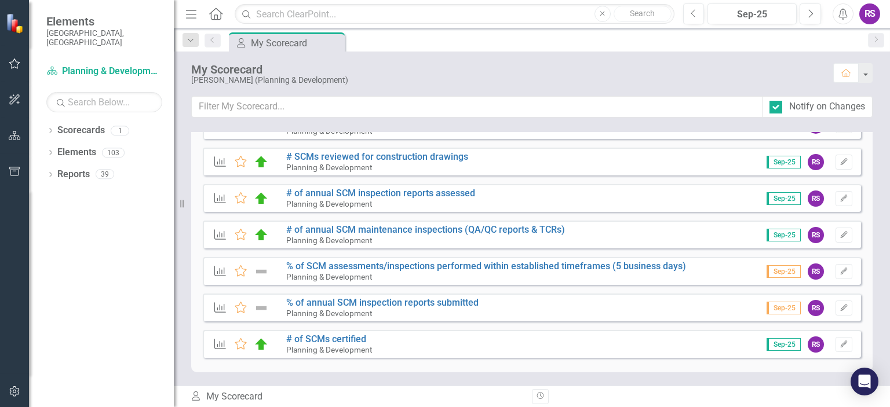
click at [866, 16] on div "RS" at bounding box center [869, 13] width 21 height 21
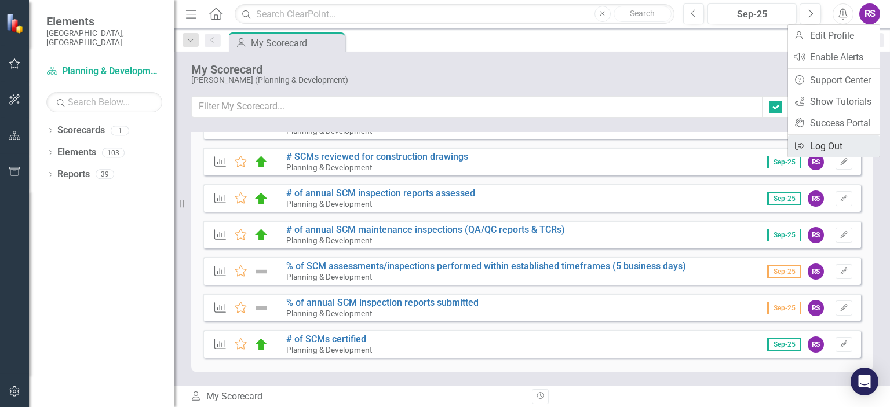
click at [826, 145] on link "Logout Log Out" at bounding box center [834, 146] width 92 height 21
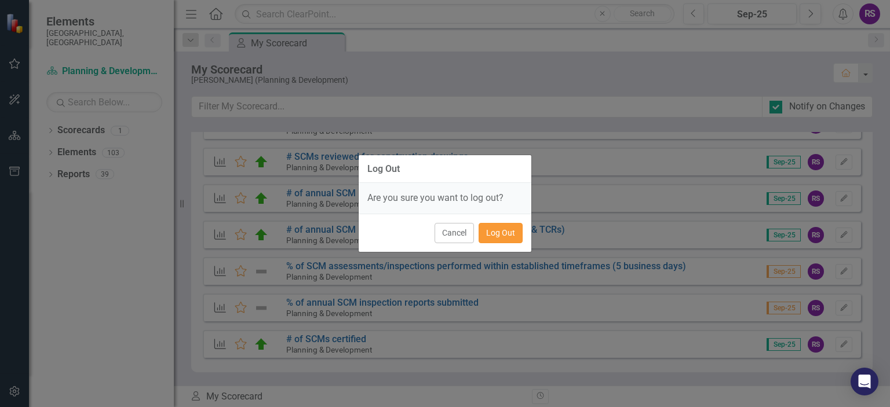
click at [494, 227] on button "Log Out" at bounding box center [501, 233] width 44 height 20
